Goal: Transaction & Acquisition: Obtain resource

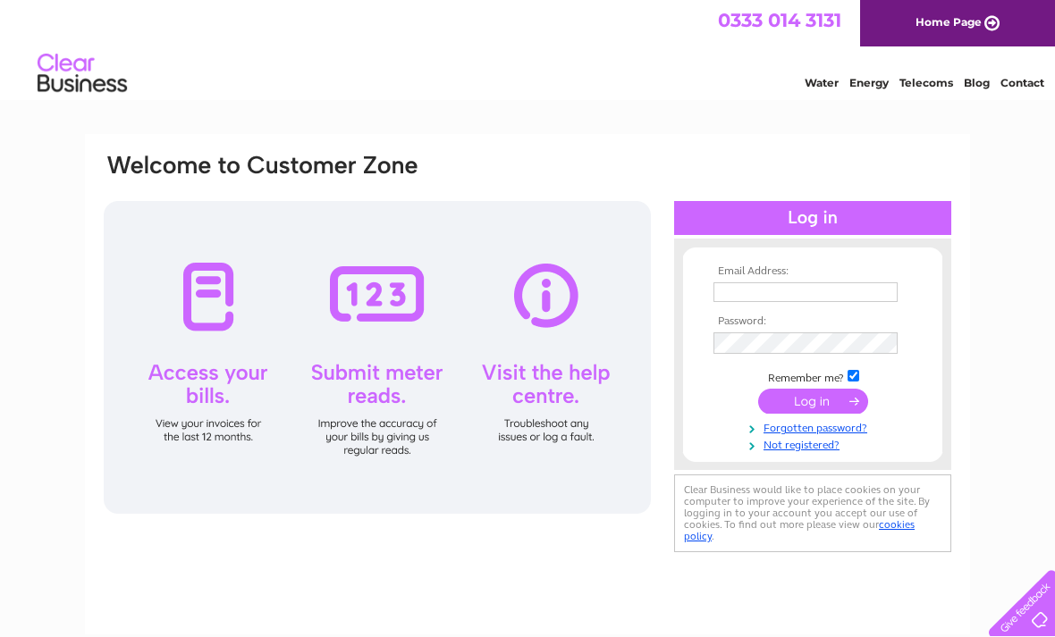
click at [750, 290] on input "text" at bounding box center [805, 292] width 184 height 20
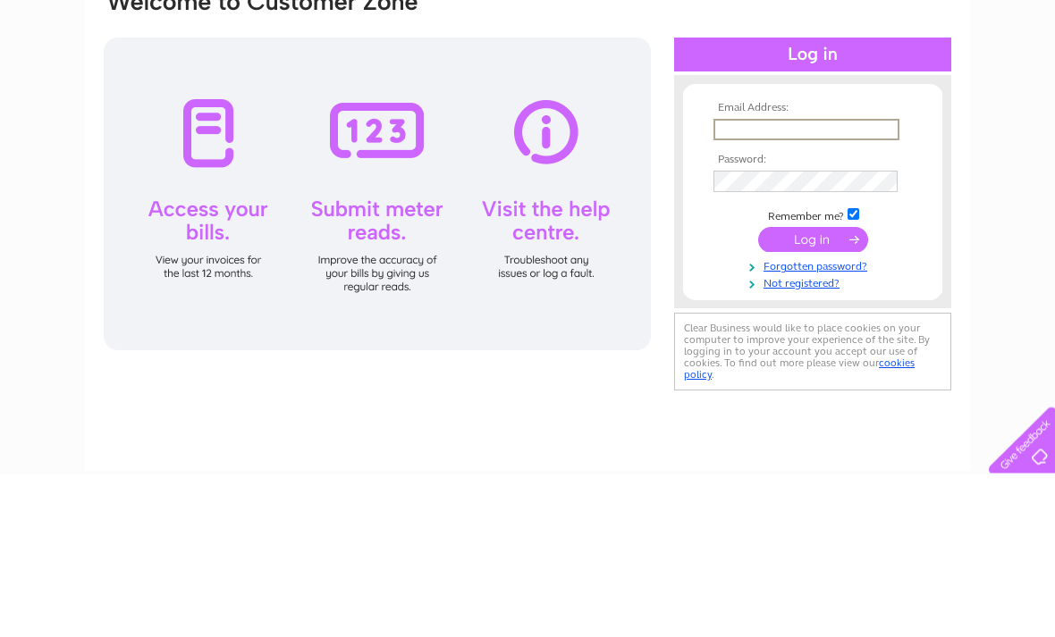
type input "marianjcooper@hotmail.co.uk"
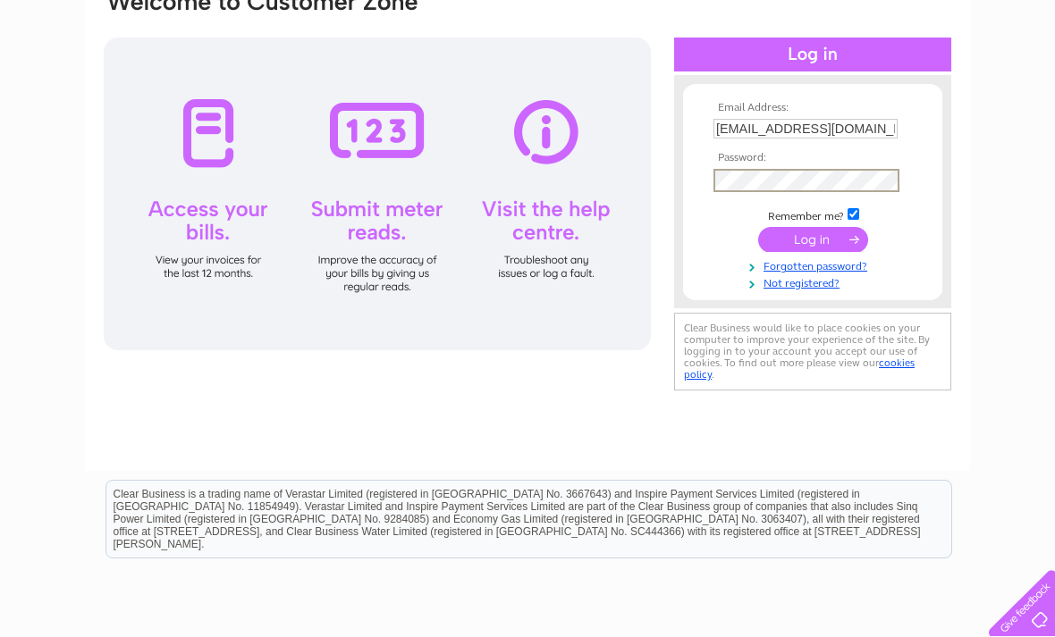
scroll to position [163, 0]
click at [826, 245] on input "submit" at bounding box center [813, 240] width 110 height 25
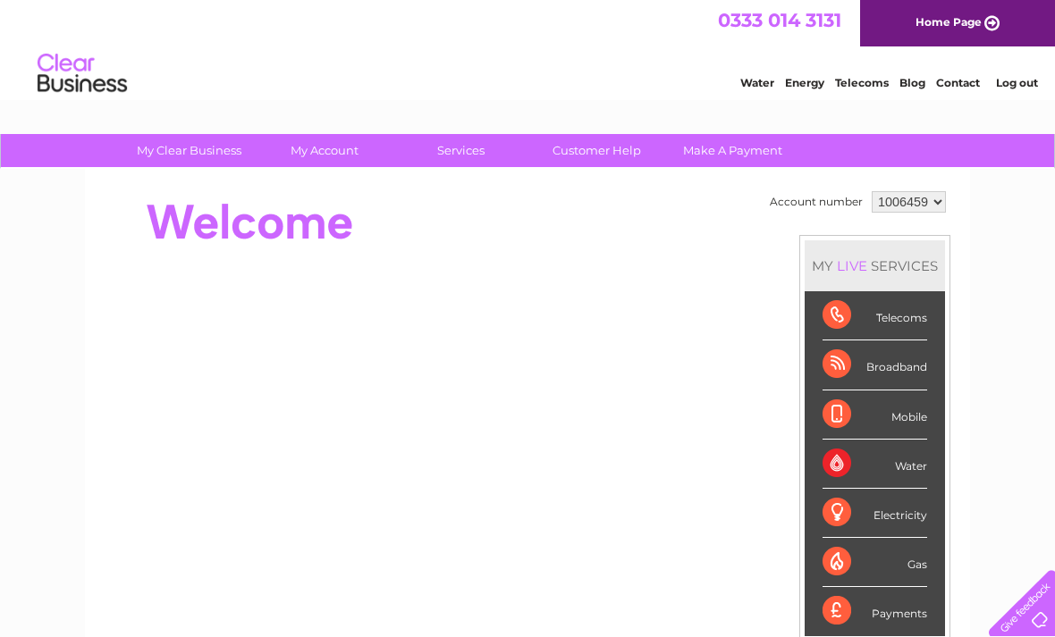
click at [887, 372] on div "Broadband" at bounding box center [874, 365] width 105 height 49
click at [830, 308] on div "Telecoms" at bounding box center [874, 315] width 105 height 49
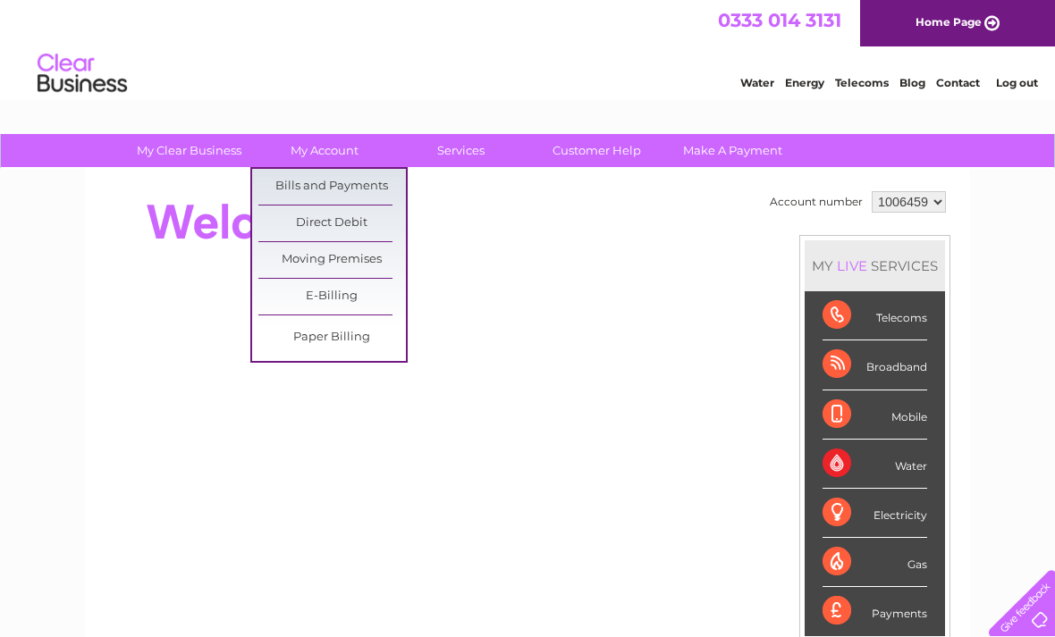
click at [383, 182] on link "Bills and Payments" at bounding box center [331, 187] width 147 height 36
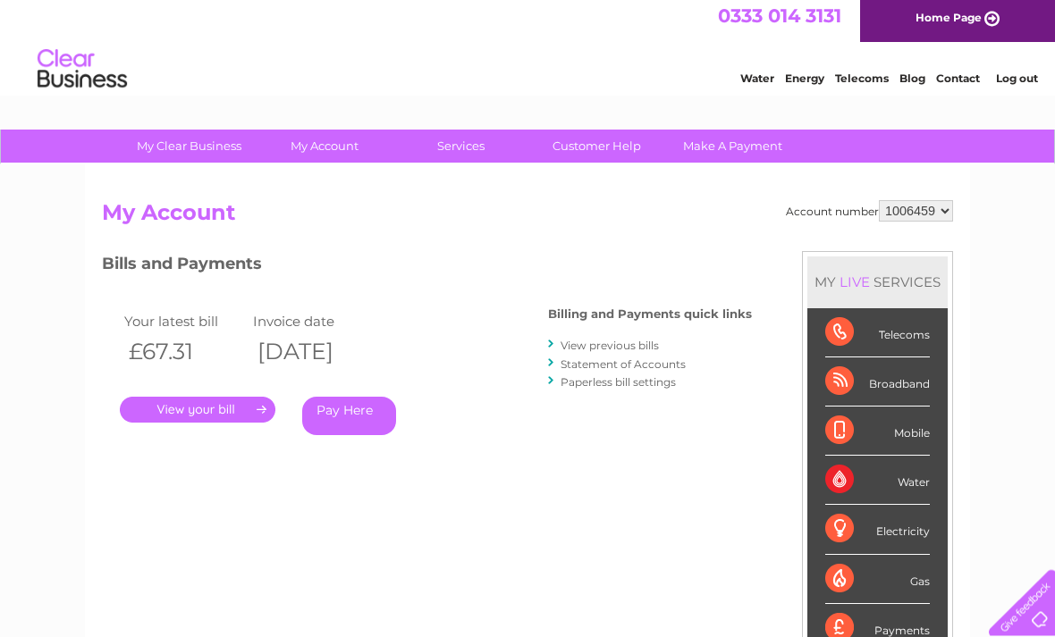
scroll to position [9, 0]
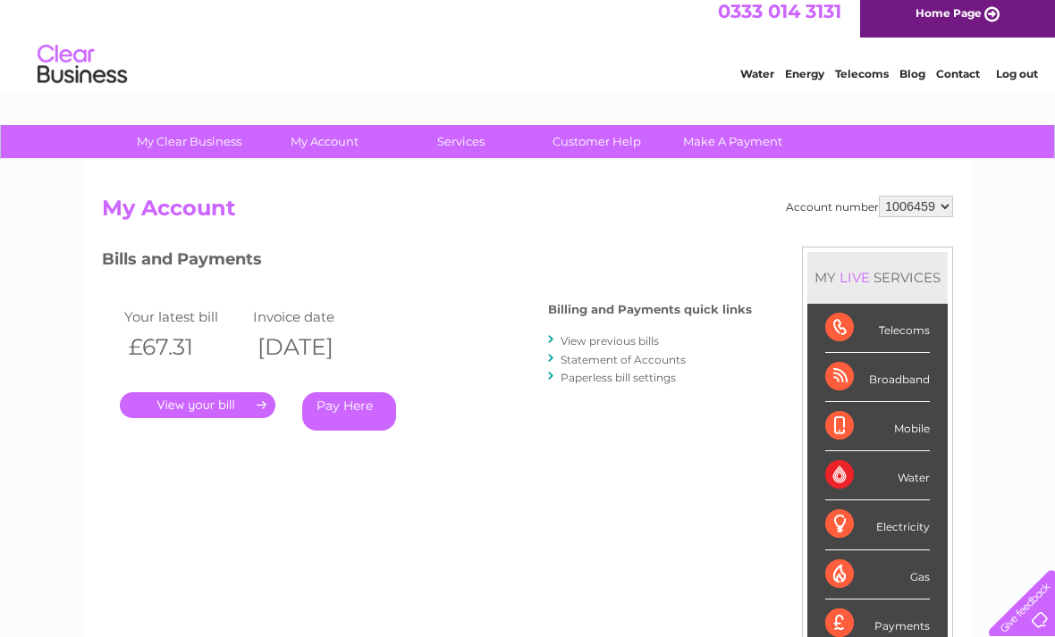
click at [226, 396] on link "." at bounding box center [198, 405] width 156 height 26
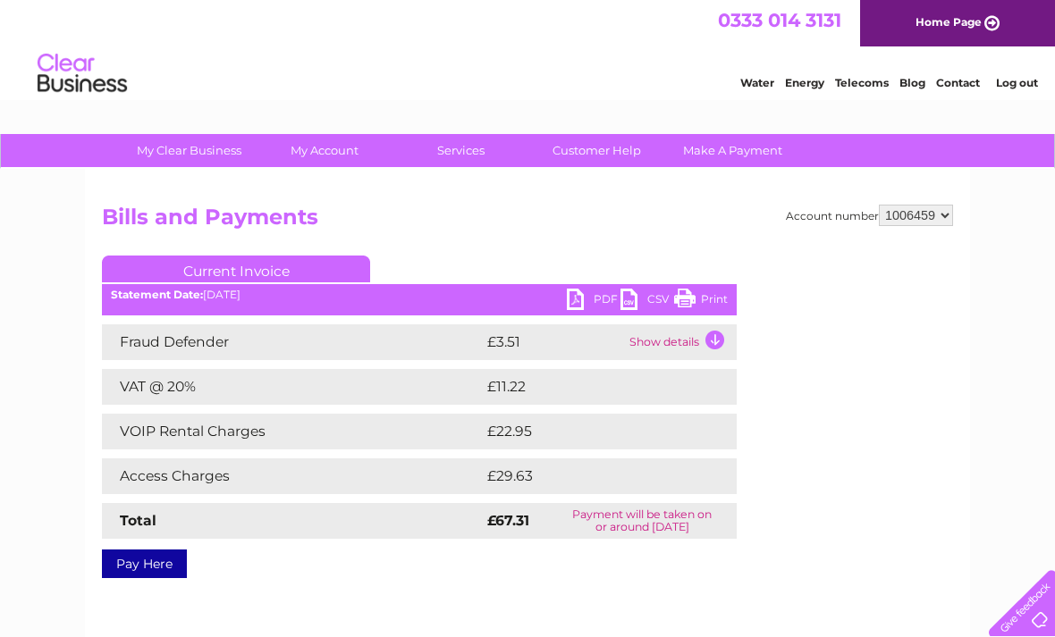
click at [577, 301] on link "PDF" at bounding box center [594, 302] width 54 height 26
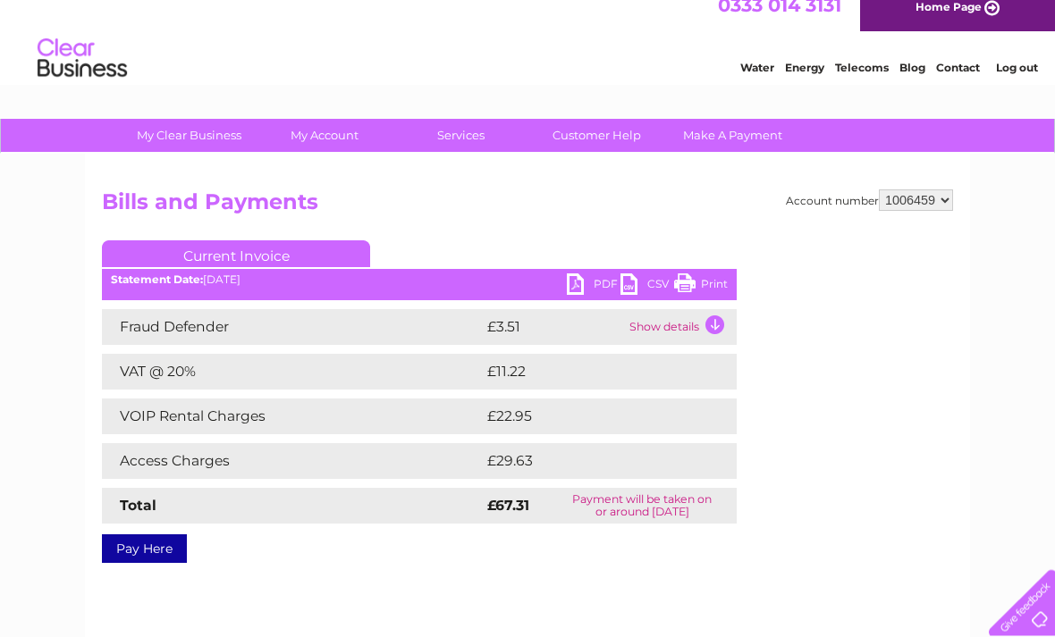
scroll to position [15, 0]
click at [567, 287] on link "PDF" at bounding box center [594, 287] width 54 height 26
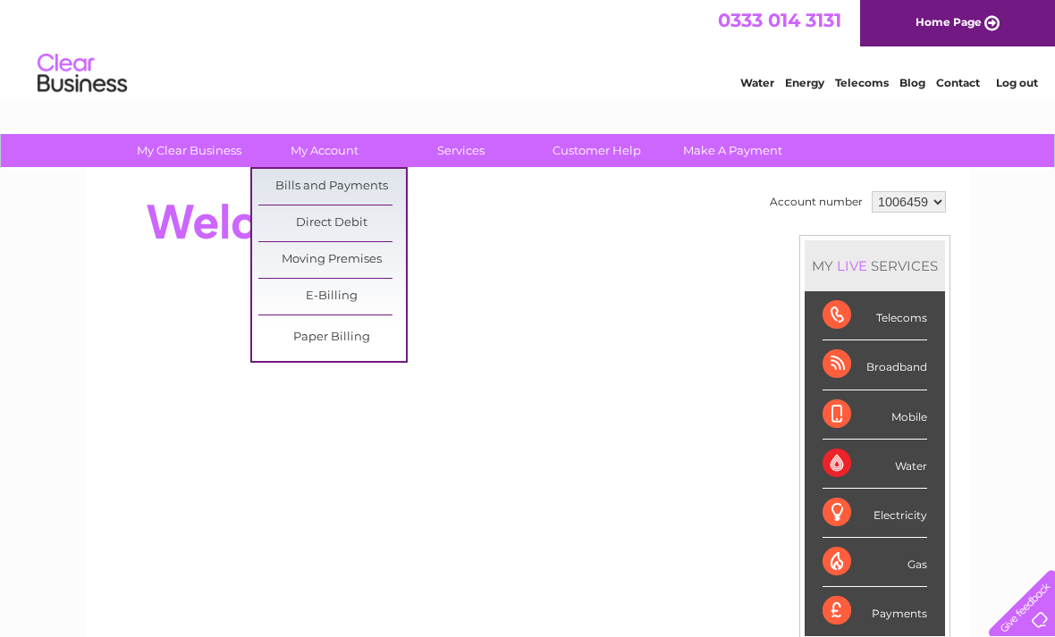
click at [382, 185] on link "Bills and Payments" at bounding box center [331, 187] width 147 height 36
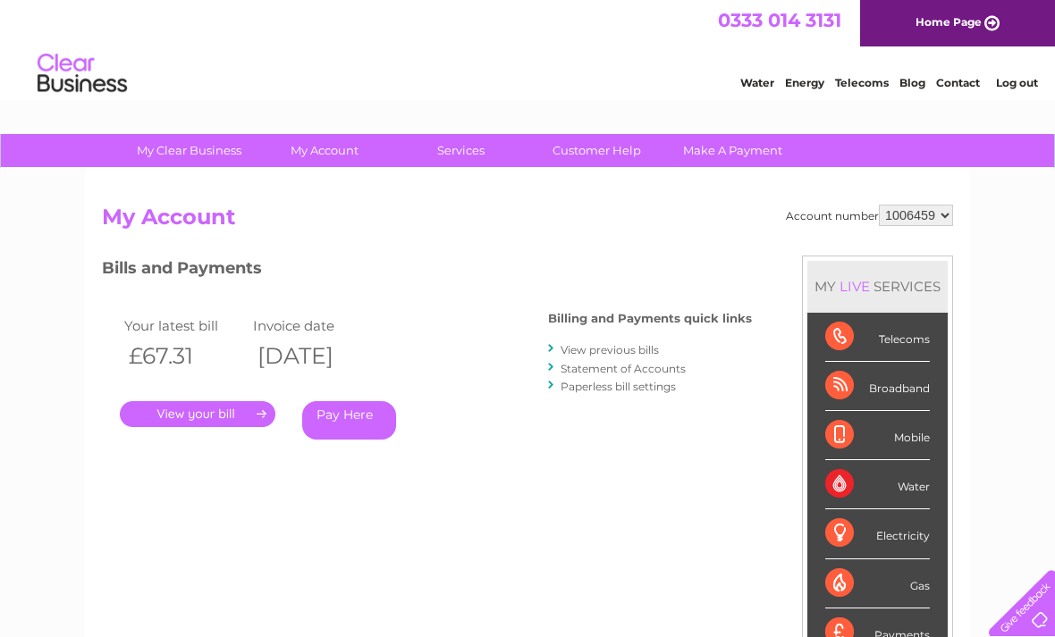
click at [240, 403] on link "." at bounding box center [198, 414] width 156 height 26
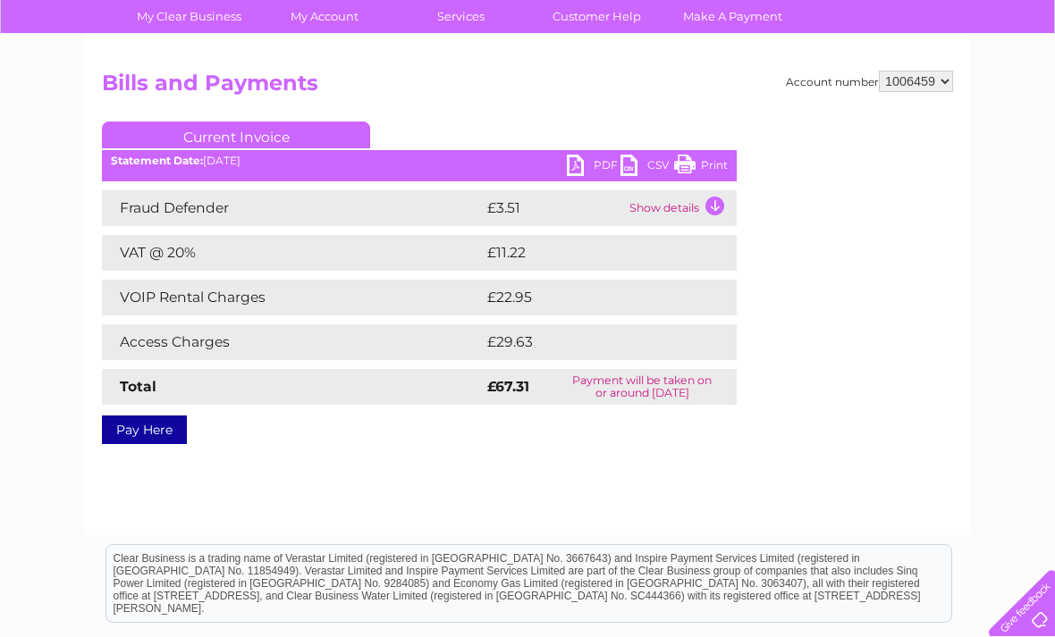
scroll to position [130, 0]
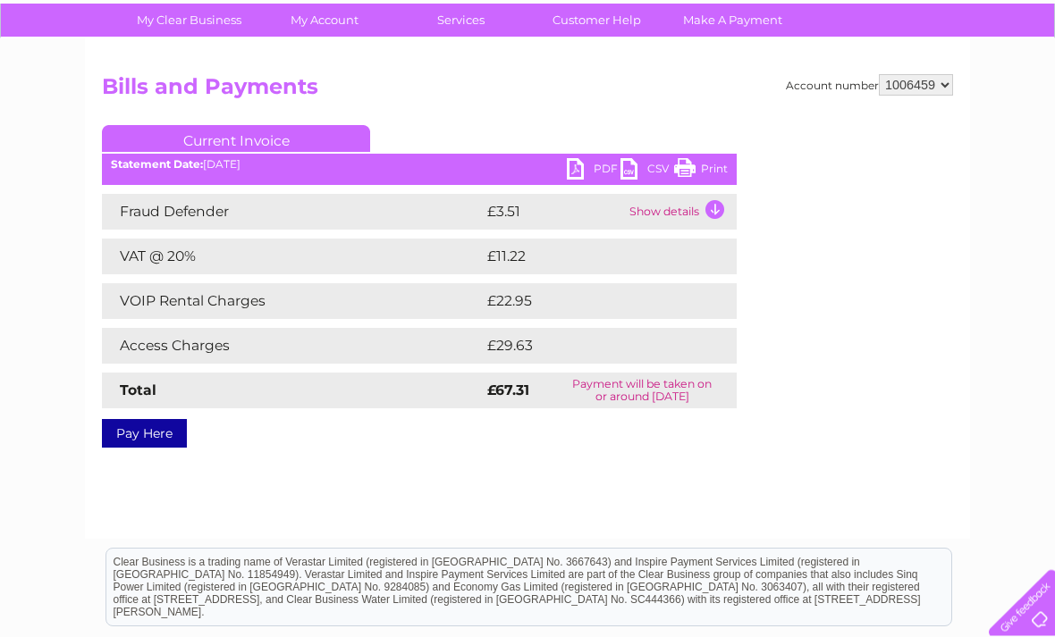
click at [577, 168] on link "PDF" at bounding box center [594, 172] width 54 height 26
